Goal: Task Accomplishment & Management: Use online tool/utility

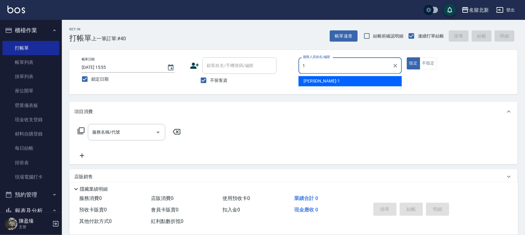
type input "[PERSON_NAME]-1"
type button "true"
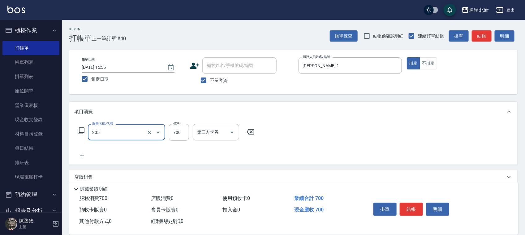
type input "精油+去角質洗(205)"
type input "600"
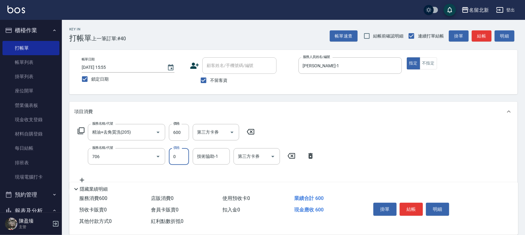
type input "互助60(706)"
type input "[PERSON_NAME]-21"
click at [416, 205] on button "結帳" at bounding box center [411, 208] width 23 height 13
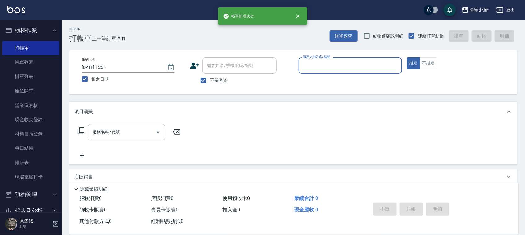
click at [344, 62] on input "服務人員姓名/編號" at bounding box center [351, 65] width 98 height 11
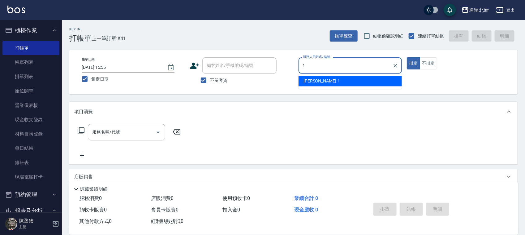
type input "[PERSON_NAME]-1"
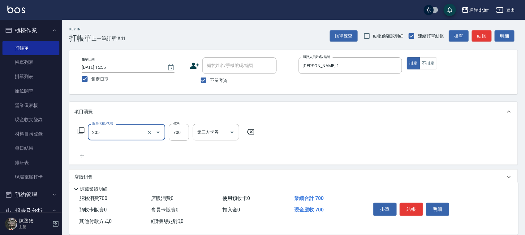
type input "精油+去角質洗(205)"
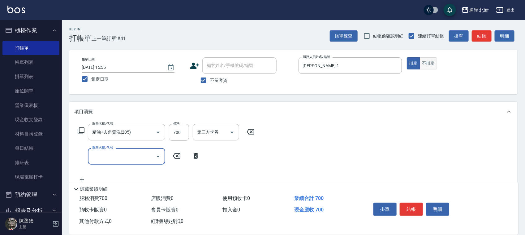
click at [432, 59] on button "不指定" at bounding box center [428, 63] width 17 height 12
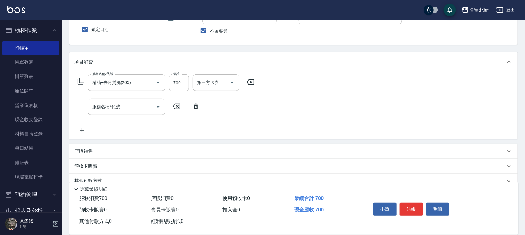
scroll to position [77, 0]
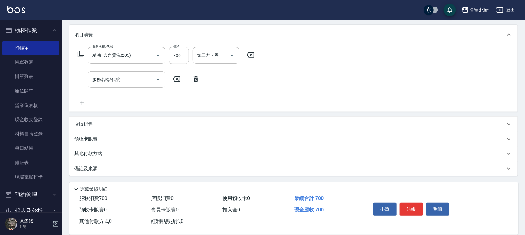
click at [84, 155] on p "其他付款方式" at bounding box center [89, 153] width 31 height 7
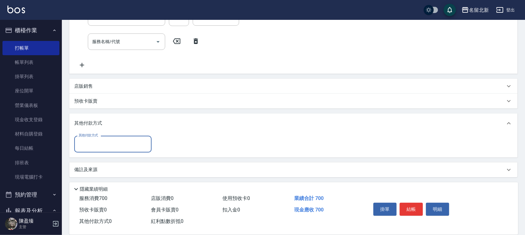
scroll to position [115, 0]
click at [89, 142] on input "其他付款方式" at bounding box center [113, 142] width 72 height 11
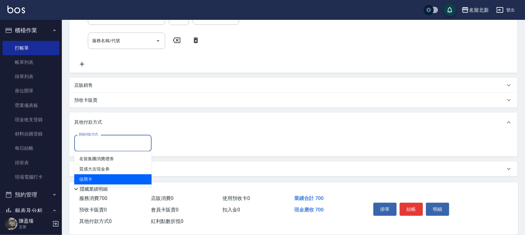
drag, startPoint x: 94, startPoint y: 181, endPoint x: 146, endPoint y: 163, distance: 54.2
click at [95, 181] on span "信用卡" at bounding box center [112, 179] width 77 height 10
type input "信用卡"
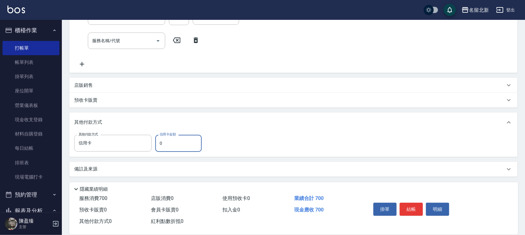
drag, startPoint x: 164, startPoint y: 146, endPoint x: 159, endPoint y: 143, distance: 5.8
click at [159, 144] on input "0" at bounding box center [178, 143] width 46 height 17
type input "700"
click at [421, 207] on button "結帳" at bounding box center [411, 208] width 23 height 13
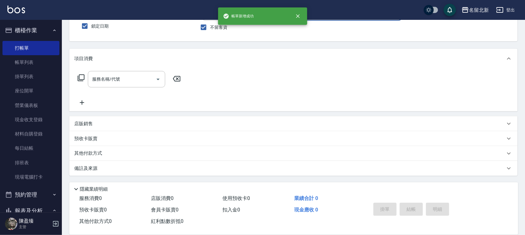
scroll to position [0, 0]
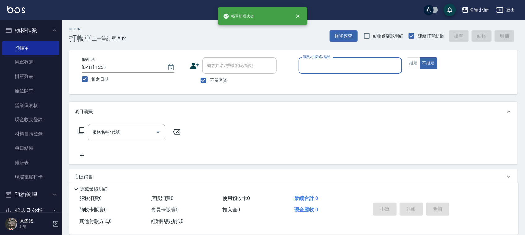
click at [319, 63] on input "服務人員姓名/編號" at bounding box center [351, 65] width 98 height 11
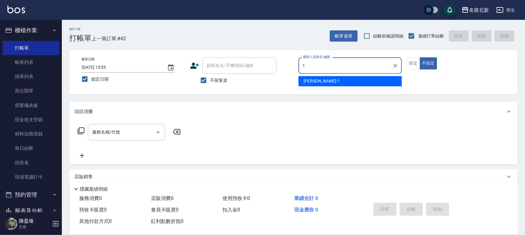
type input "[PERSON_NAME]-1"
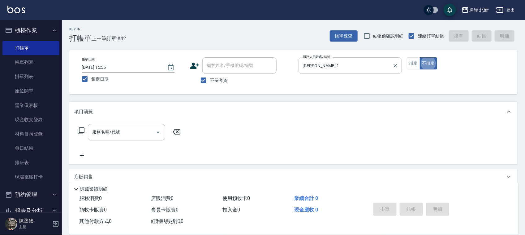
type button "false"
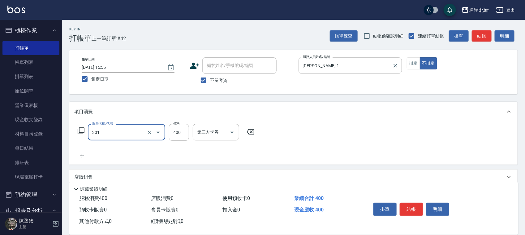
type input "造型剪髮(301)"
type input "380"
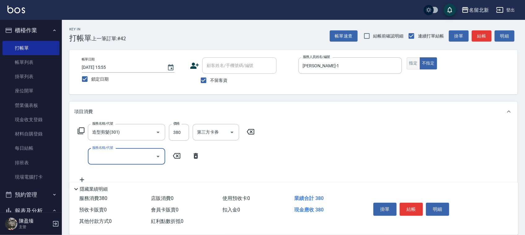
click at [411, 63] on button "指定" at bounding box center [413, 63] width 13 height 12
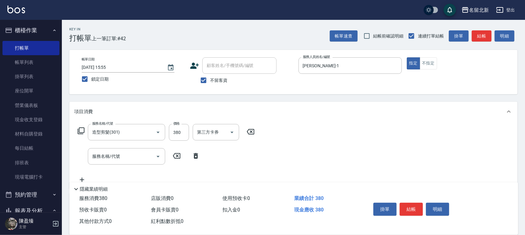
click at [409, 195] on div "掛單 結帳 明細" at bounding box center [437, 210] width 147 height 34
click at [412, 202] on button "結帳" at bounding box center [411, 208] width 23 height 13
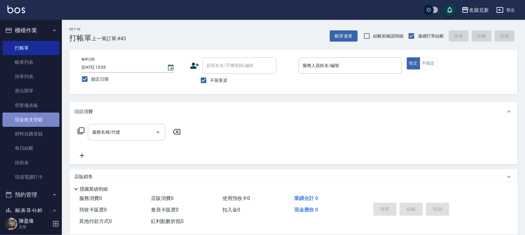
click at [41, 121] on link "現金收支登錄" at bounding box center [30, 119] width 57 height 14
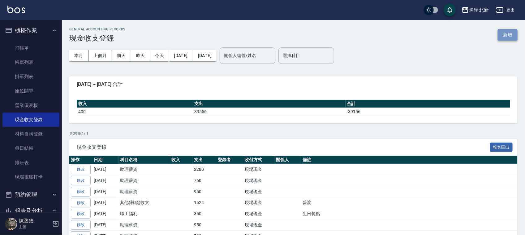
click at [508, 37] on button "新增" at bounding box center [508, 34] width 20 height 11
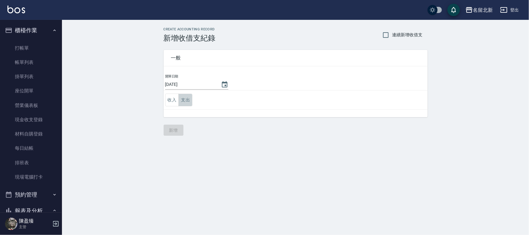
click at [192, 100] on button "支出" at bounding box center [185, 100] width 14 height 13
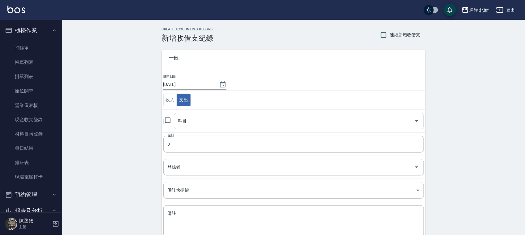
click at [188, 115] on input "科目" at bounding box center [294, 120] width 235 height 11
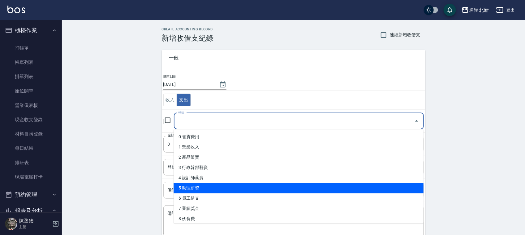
click at [198, 185] on li "5 助理薪資" at bounding box center [299, 188] width 250 height 10
type input "5 助理薪資"
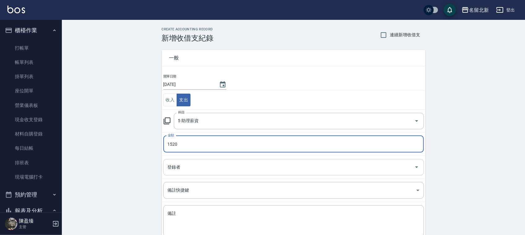
type input "1520"
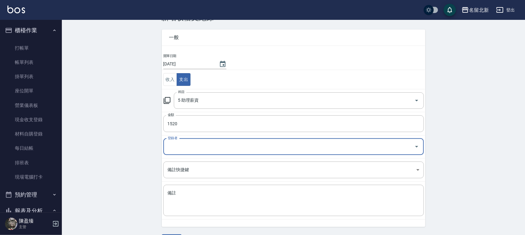
scroll to position [39, 0]
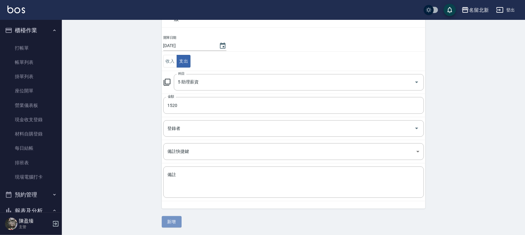
click at [165, 219] on button "新增" at bounding box center [172, 221] width 20 height 11
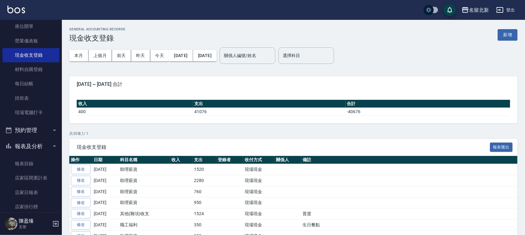
scroll to position [116, 0]
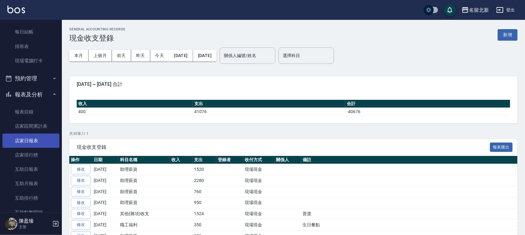
click at [30, 143] on link "店家日報表" at bounding box center [30, 140] width 57 height 14
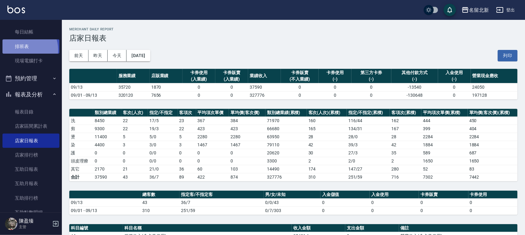
click at [23, 50] on link "排班表" at bounding box center [30, 46] width 57 height 14
